Goal: Transaction & Acquisition: Purchase product/service

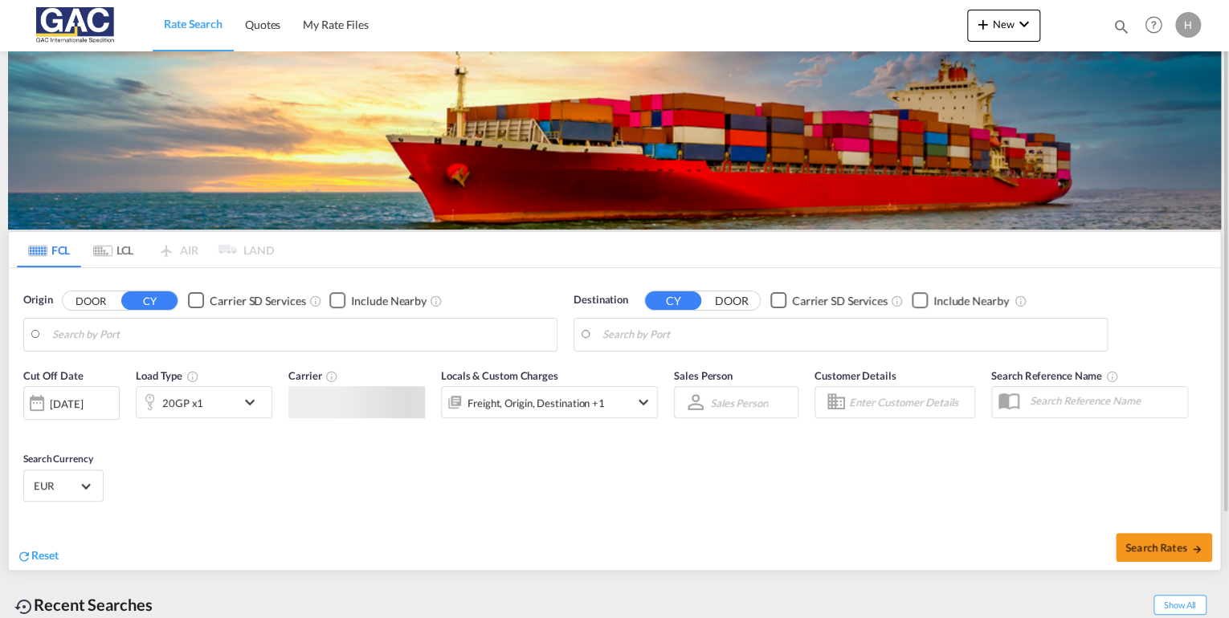
type input "[GEOGRAPHIC_DATA], DEBRV"
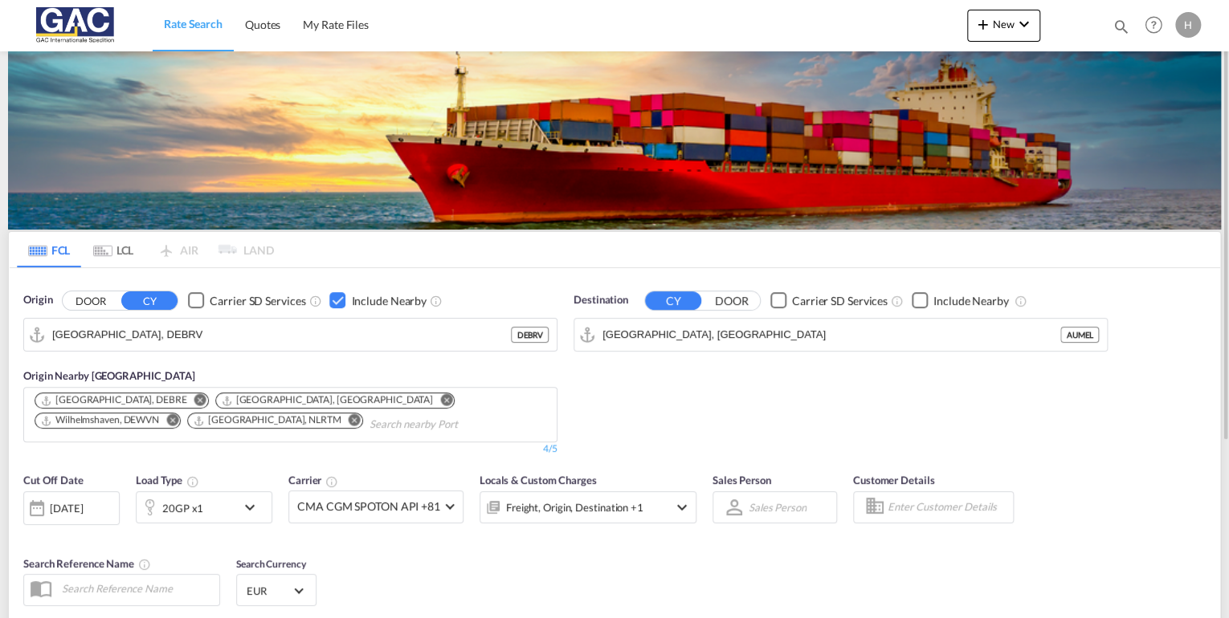
click at [218, 504] on div "20GP x1" at bounding box center [187, 507] width 100 height 32
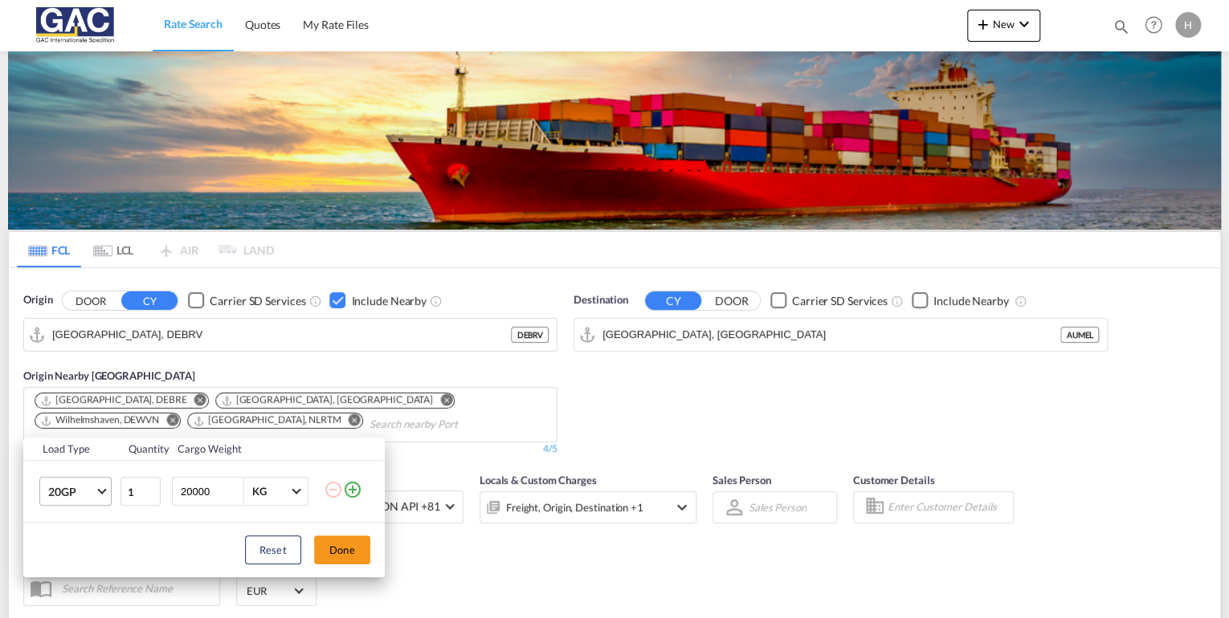
click at [76, 485] on span "20GP" at bounding box center [71, 492] width 47 height 16
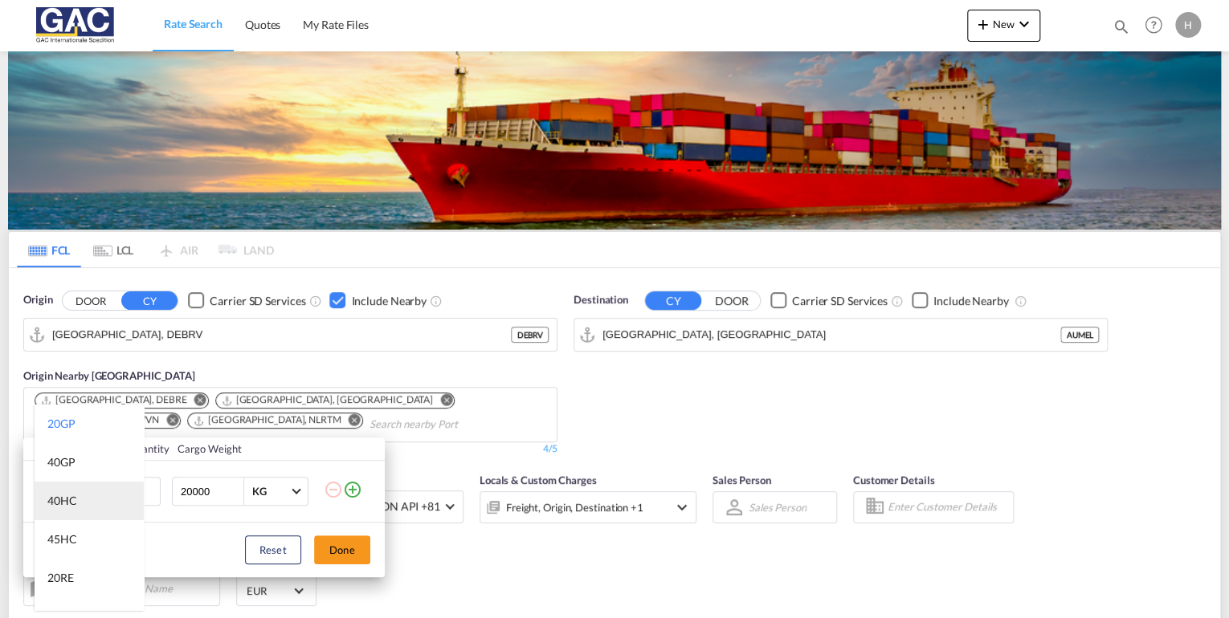
click at [67, 496] on div "40HC" at bounding box center [62, 501] width 30 height 16
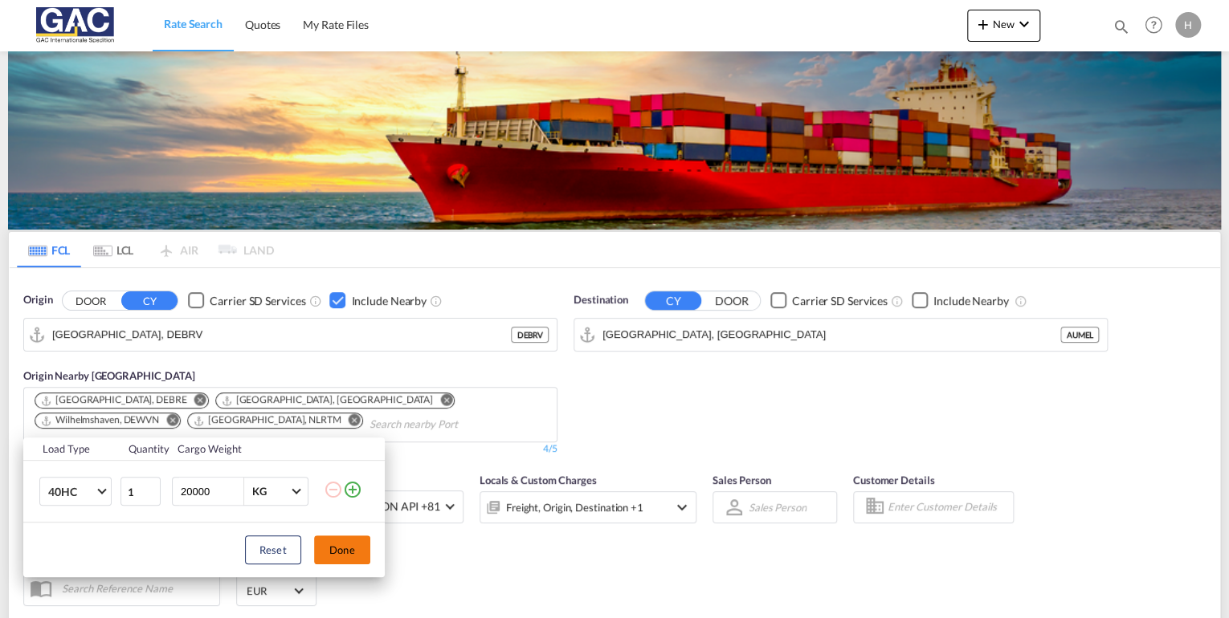
click at [349, 558] on button "Done" at bounding box center [342, 550] width 56 height 29
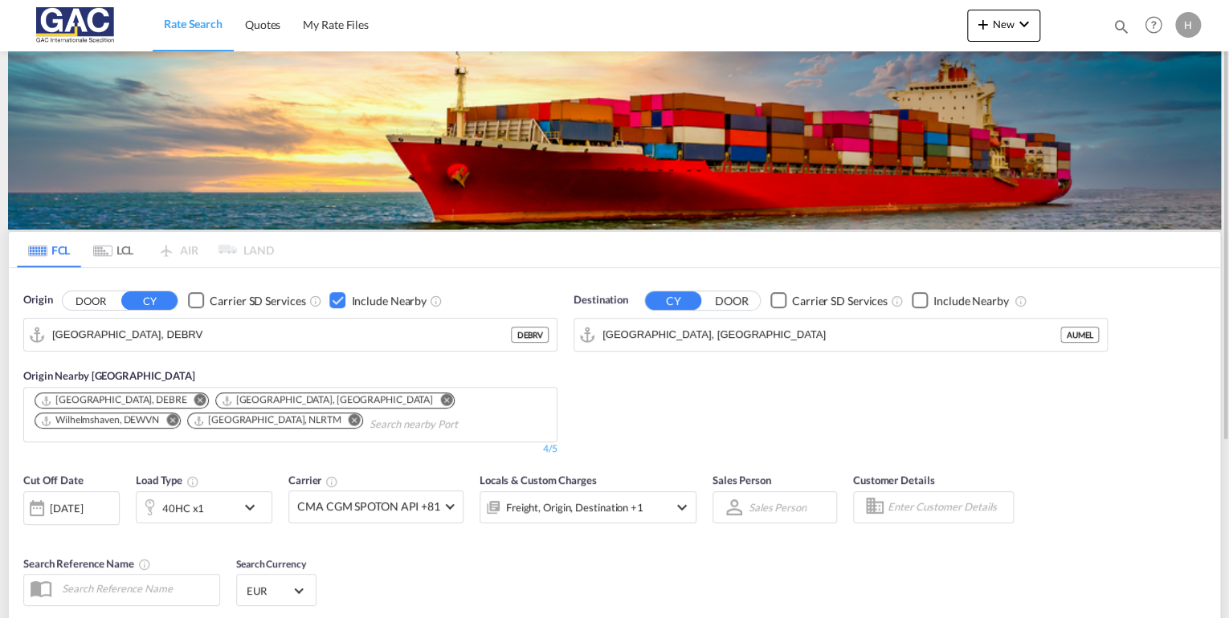
scroll to position [64, 0]
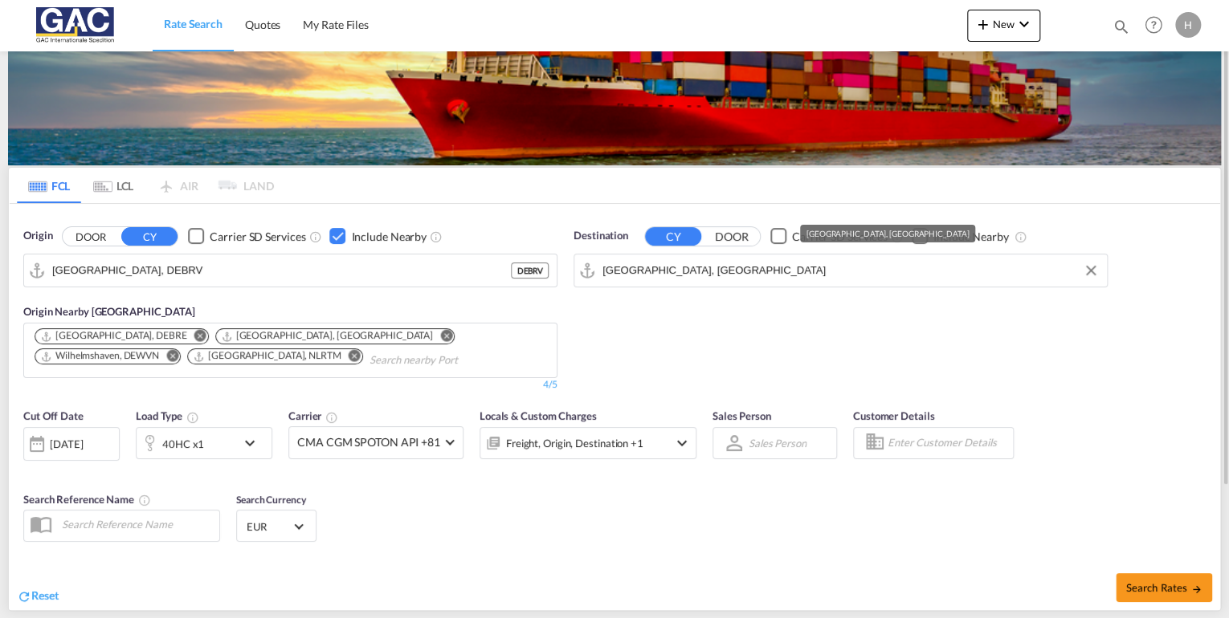
click at [859, 270] on input "[GEOGRAPHIC_DATA], [GEOGRAPHIC_DATA]" at bounding box center [850, 271] width 496 height 24
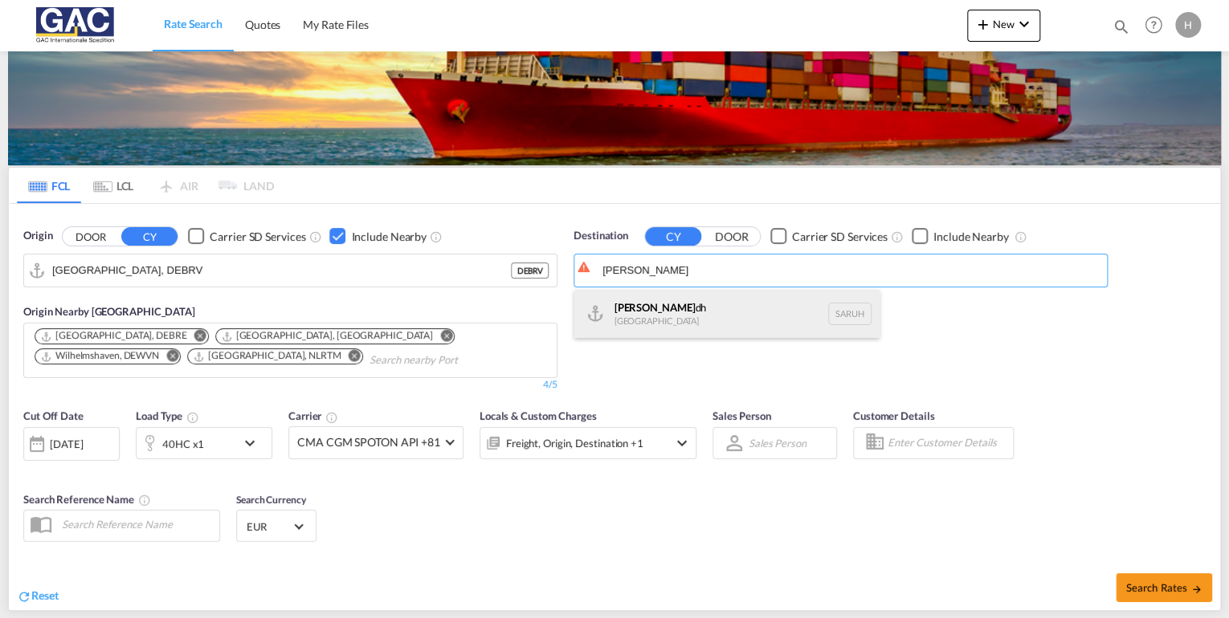
click at [667, 312] on div "[PERSON_NAME] dh [GEOGRAPHIC_DATA] [GEOGRAPHIC_DATA]" at bounding box center [726, 314] width 305 height 48
type input "[GEOGRAPHIC_DATA], [GEOGRAPHIC_DATA]"
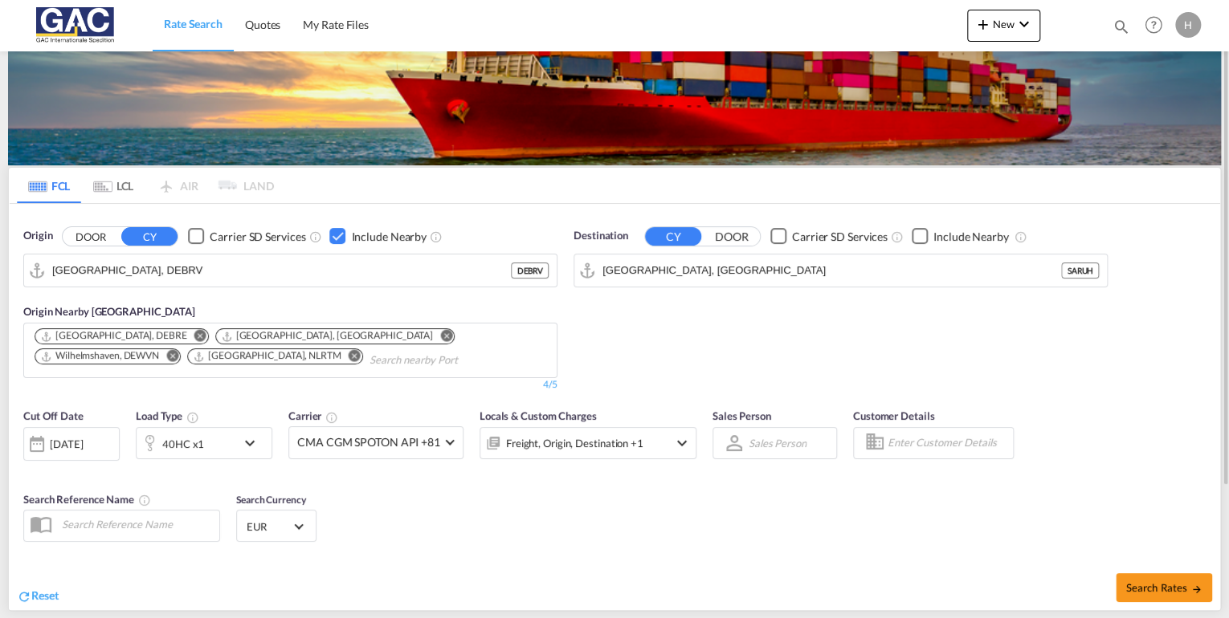
click at [919, 239] on div "Checkbox No Ink" at bounding box center [920, 236] width 16 height 16
click at [1166, 581] on span "Search Rates" at bounding box center [1163, 587] width 77 height 13
type input "DEBRV to SARUH / [DATE]"
